Goal: Navigation & Orientation: Find specific page/section

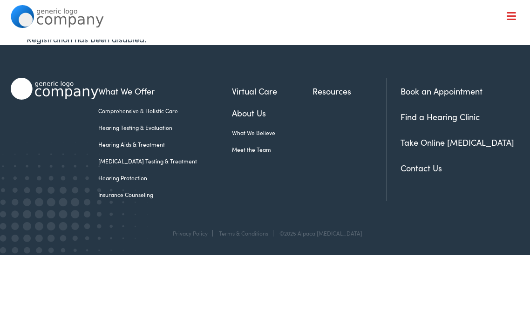
click at [325, 88] on link "Resources" at bounding box center [349, 91] width 74 height 13
click at [436, 118] on link "Find a Hearing Clinic" at bounding box center [439, 117] width 79 height 12
